Goal: Task Accomplishment & Management: Manage account settings

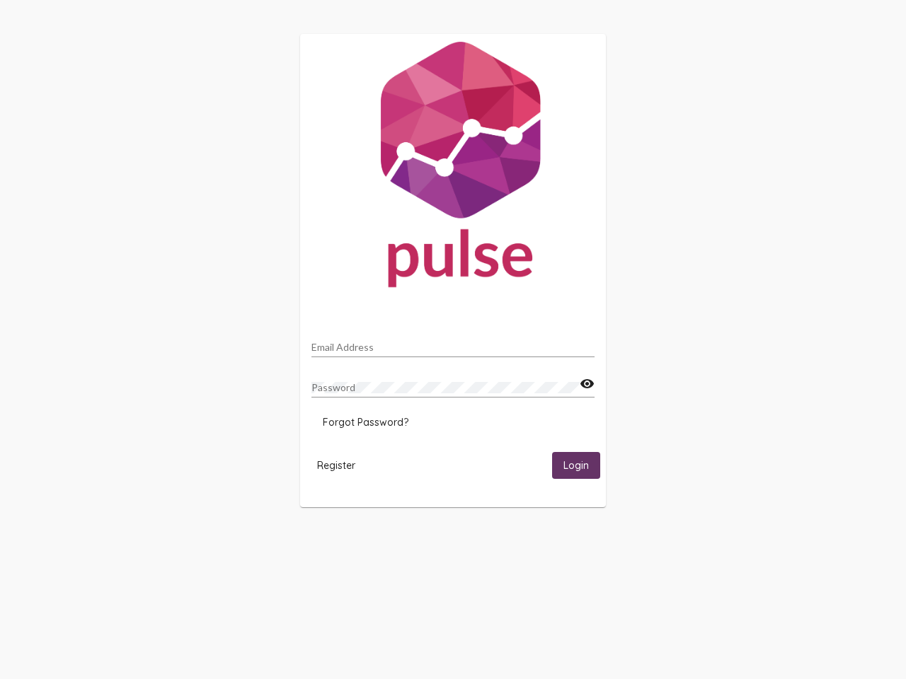
click at [453, 343] on input "Email Address" at bounding box center [452, 347] width 283 height 11
click at [587, 384] on mat-icon "visibility" at bounding box center [587, 384] width 15 height 17
click at [365, 423] on span "Forgot Password?" at bounding box center [366, 422] width 86 height 13
click at [336, 465] on span "Register" at bounding box center [336, 465] width 38 height 13
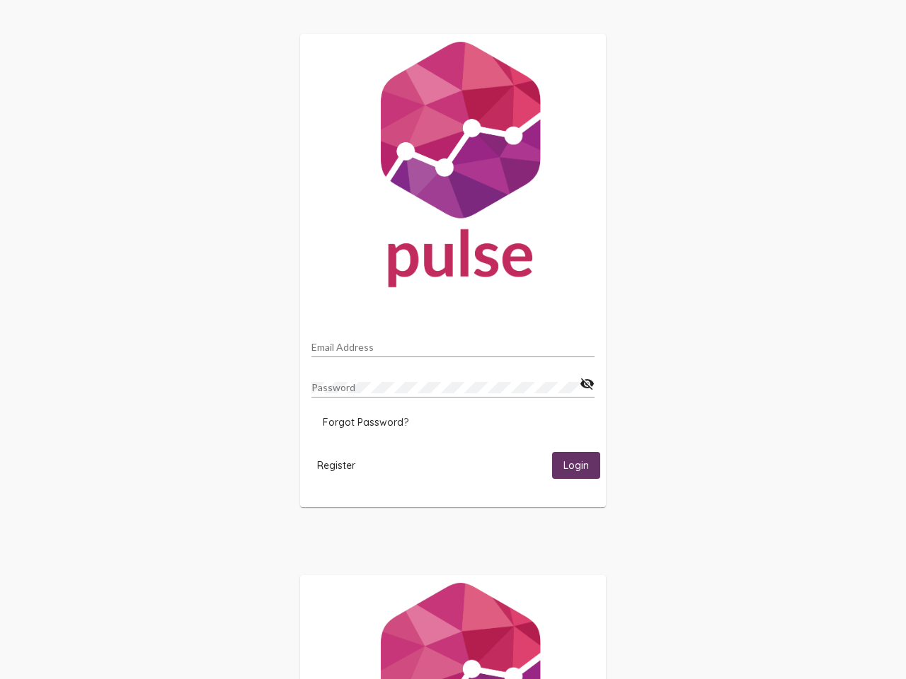
click at [576, 465] on span "Login" at bounding box center [575, 466] width 25 height 13
